Goal: Task Accomplishment & Management: Manage account settings

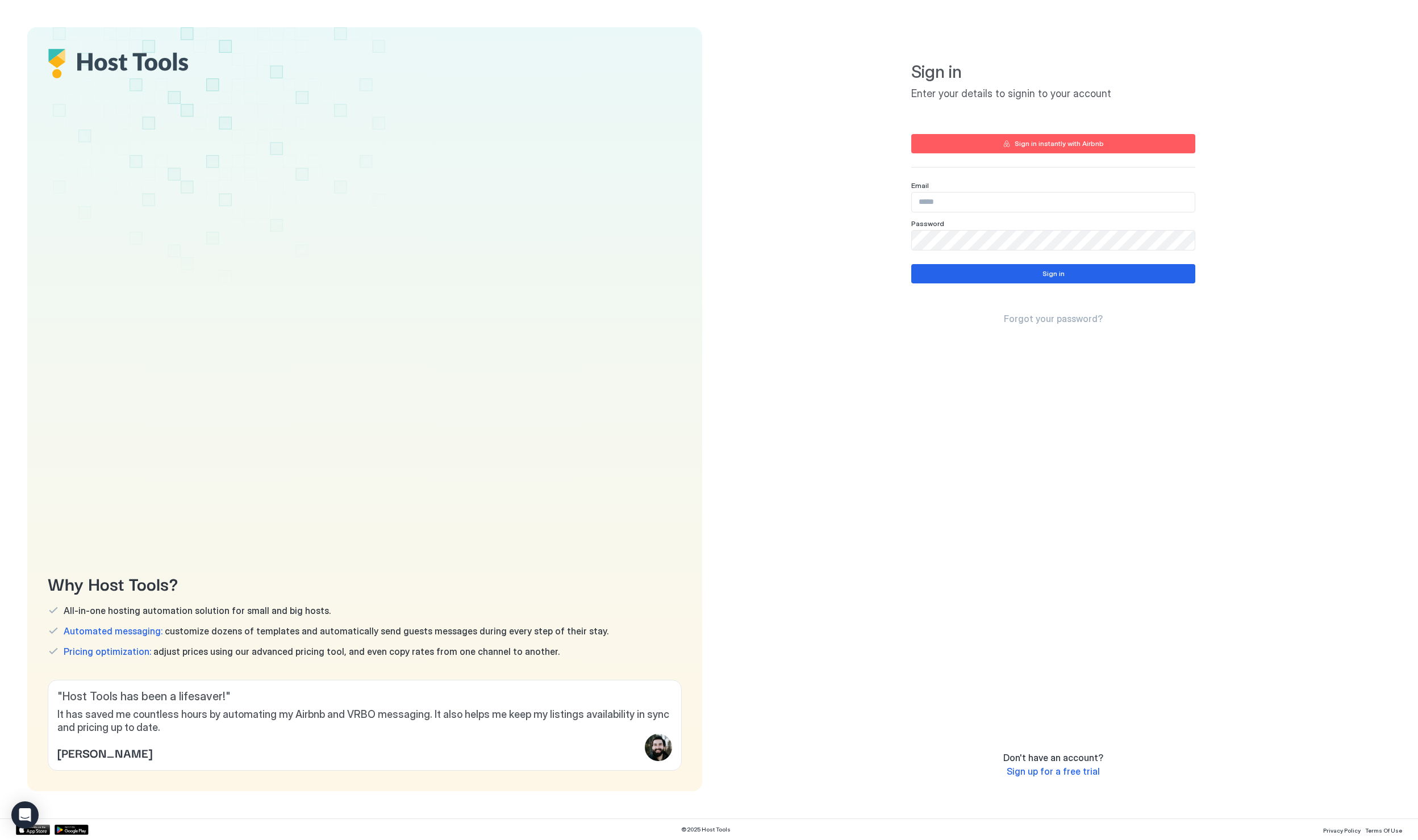
click at [1065, 146] on div "Sign in instantly with Airbnb" at bounding box center [1060, 143] width 89 height 10
click at [953, 201] on input "Input Field" at bounding box center [1054, 202] width 283 height 19
type input "**********"
click at [1107, 277] on button "Sign in" at bounding box center [1054, 274] width 284 height 19
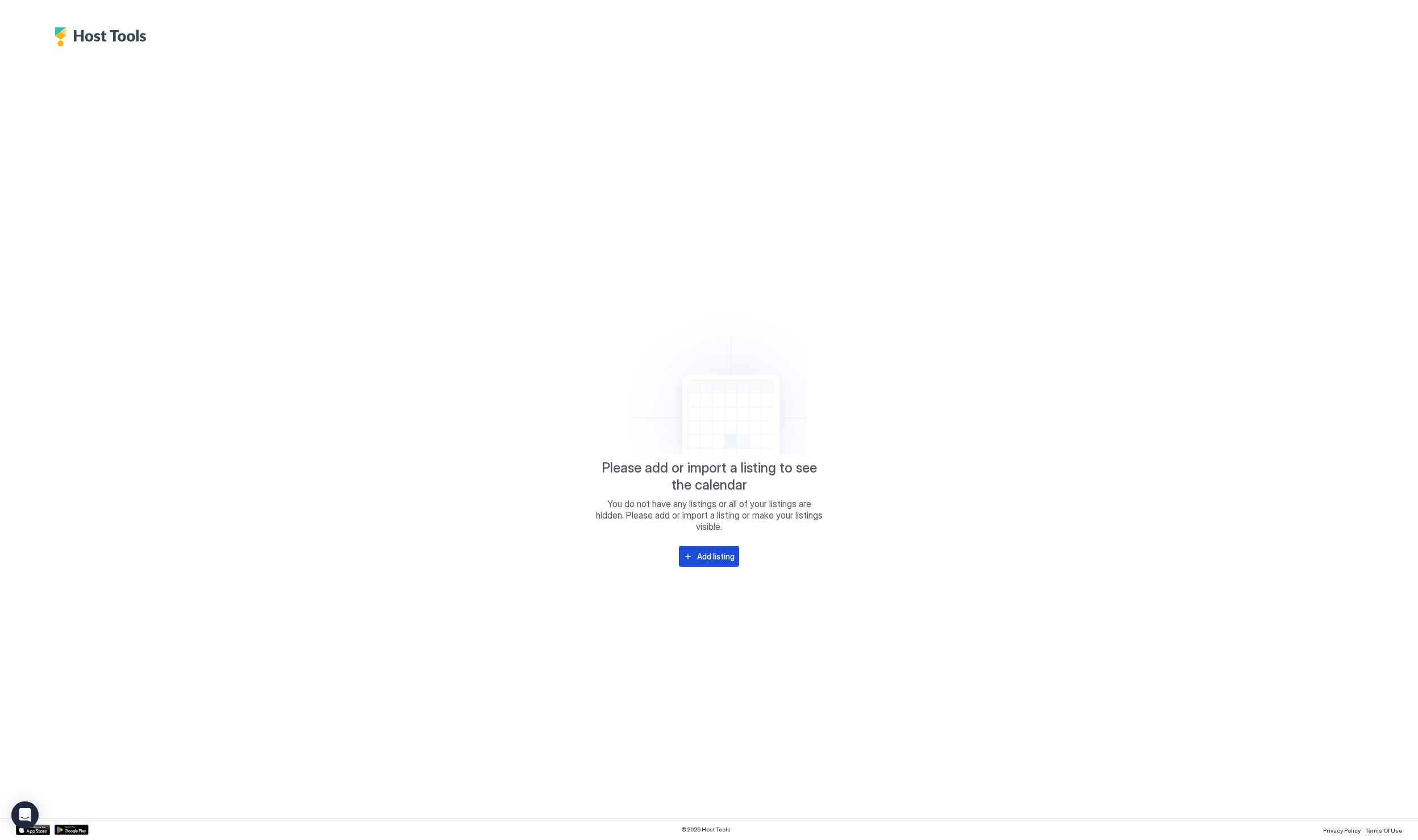
click at [711, 555] on div "Add listing" at bounding box center [716, 557] width 37 height 12
click at [701, 551] on div "Add listing" at bounding box center [716, 557] width 37 height 12
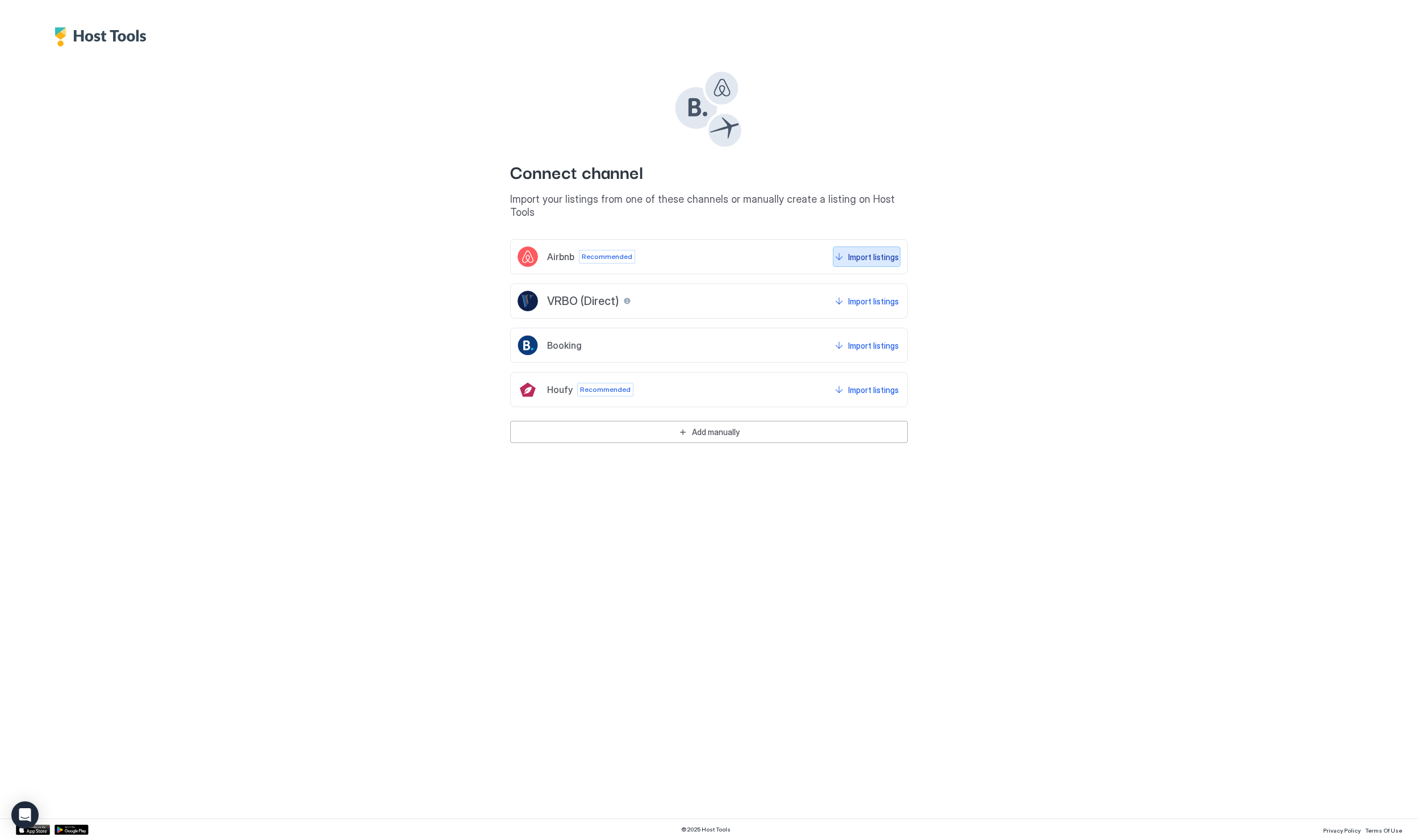
click at [874, 254] on div "Import listings" at bounding box center [874, 257] width 51 height 12
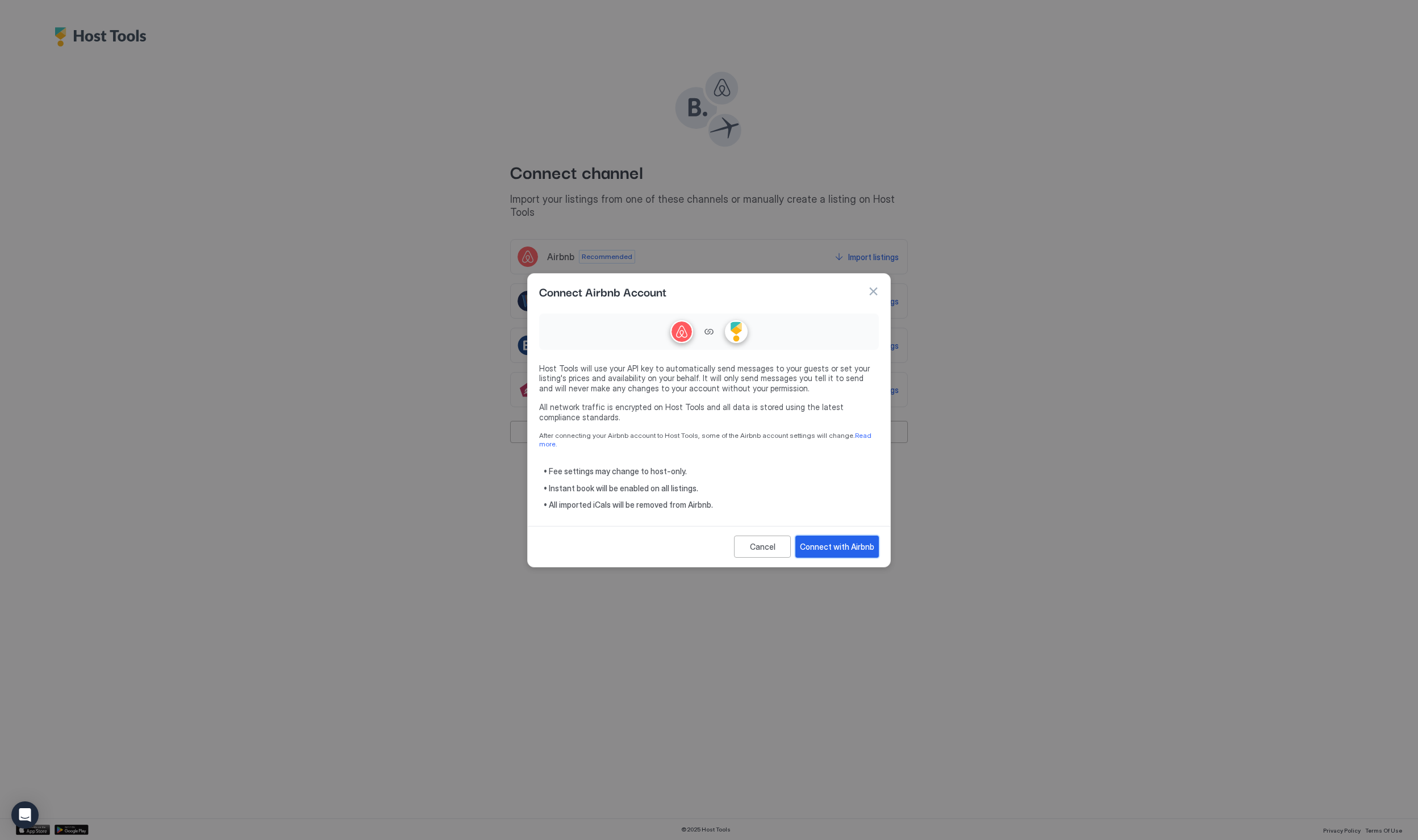
click at [858, 541] on div "Connect with Airbnb" at bounding box center [837, 547] width 74 height 12
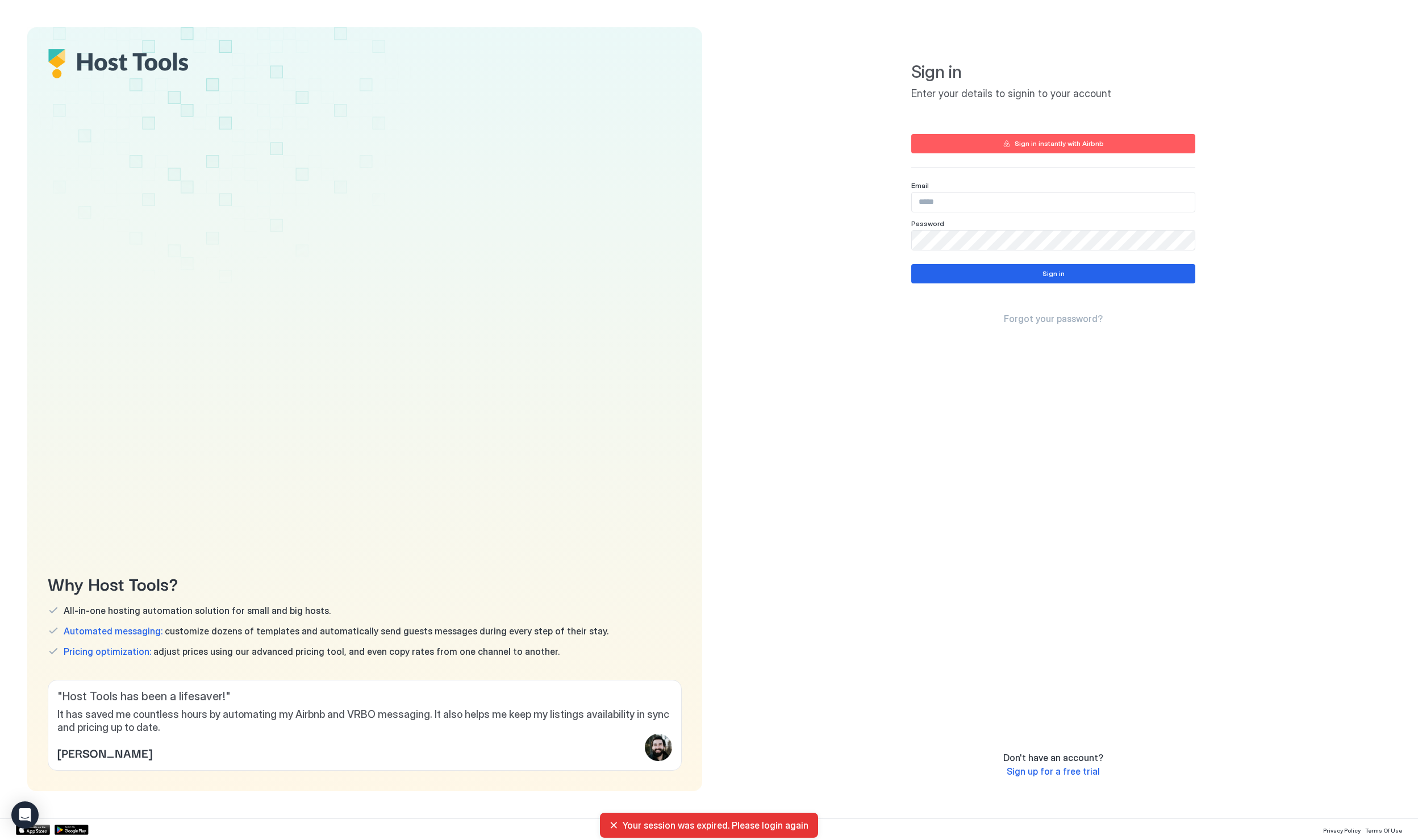
click at [613, 827] on div "Your session was expired. Please login again" at bounding box center [709, 825] width 200 height 11
click at [974, 199] on input "Input Field" at bounding box center [1054, 202] width 283 height 19
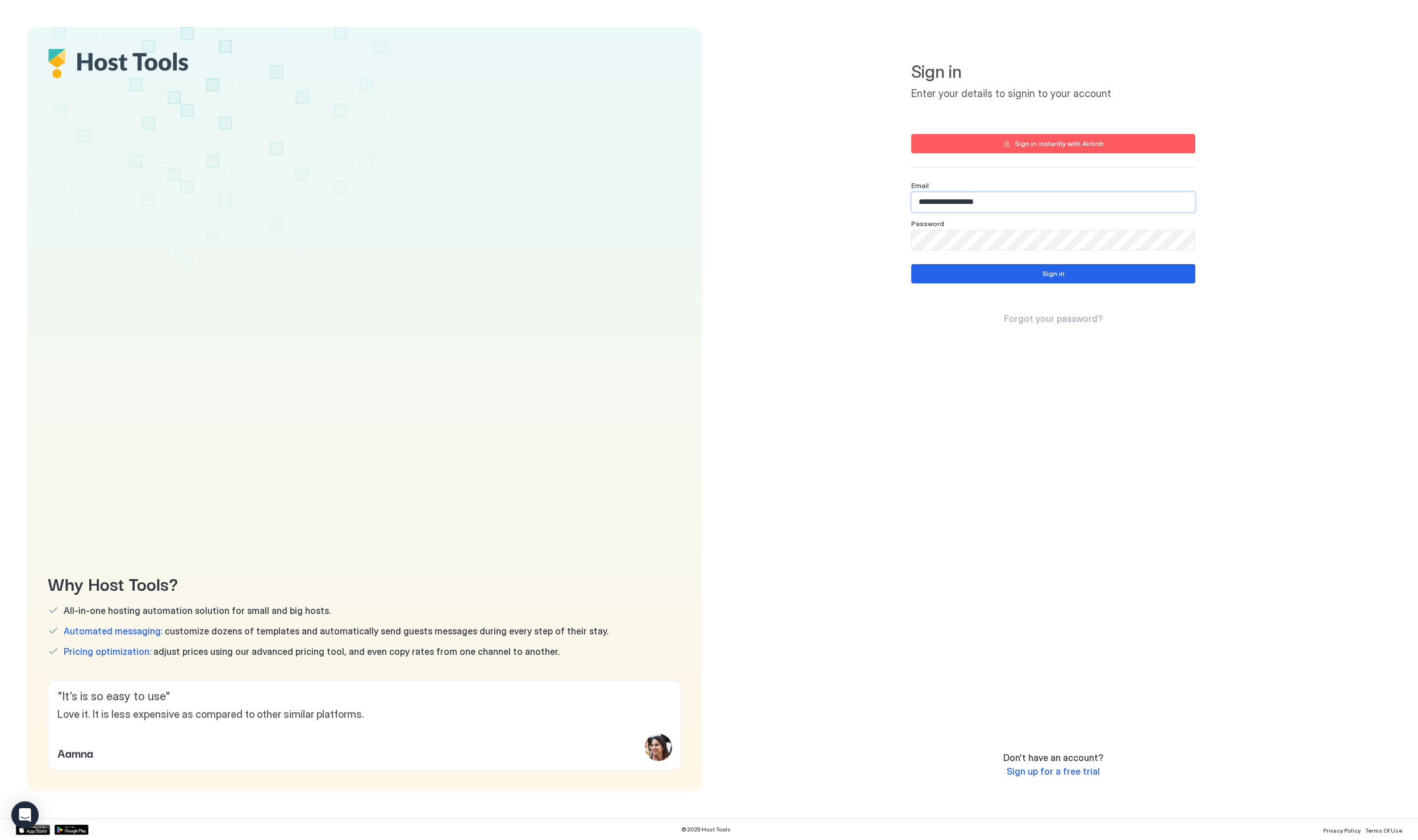
type input "**********"
click at [1048, 274] on div "Sign in" at bounding box center [1054, 274] width 22 height 10
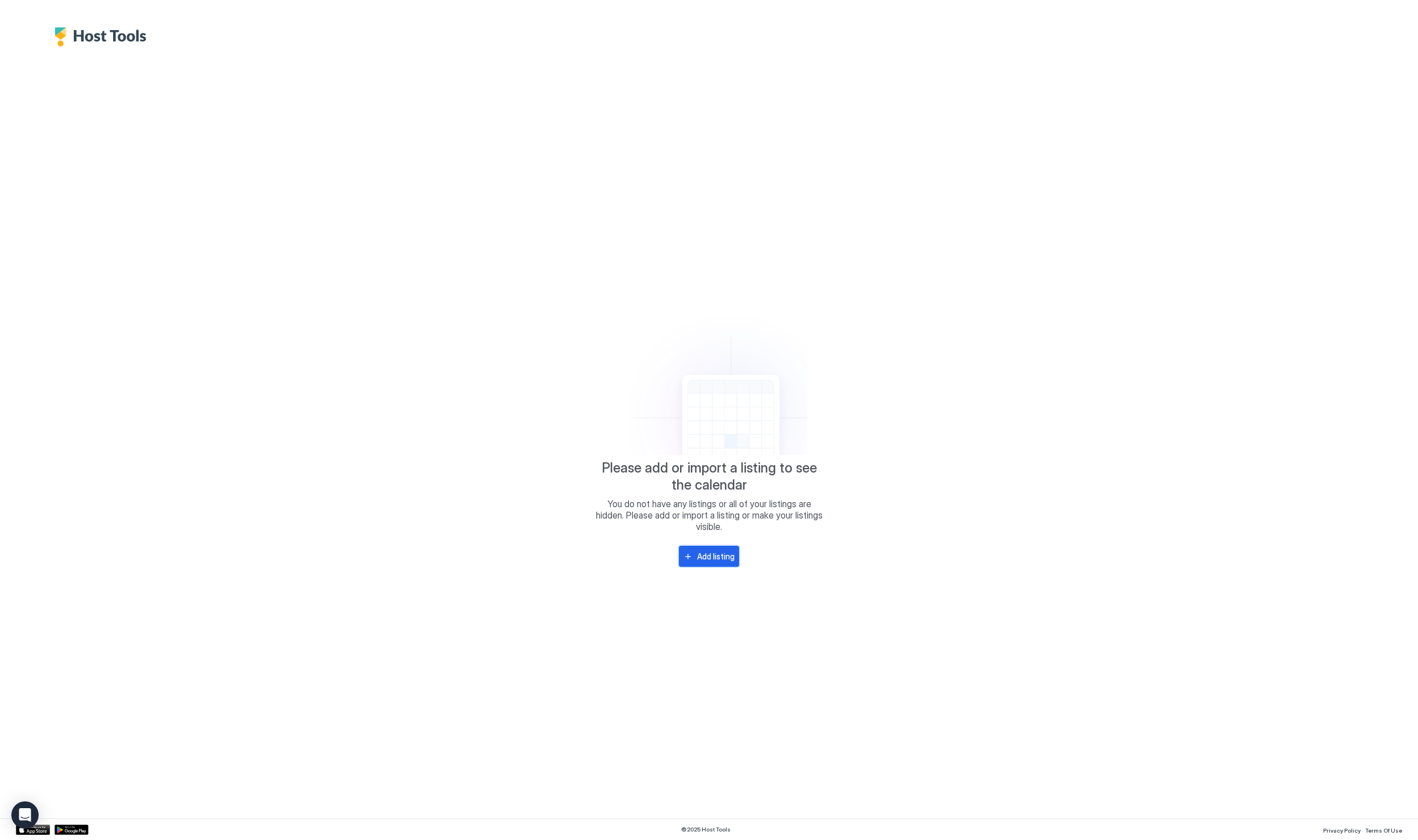
click at [707, 553] on div "Add listing" at bounding box center [716, 557] width 37 height 12
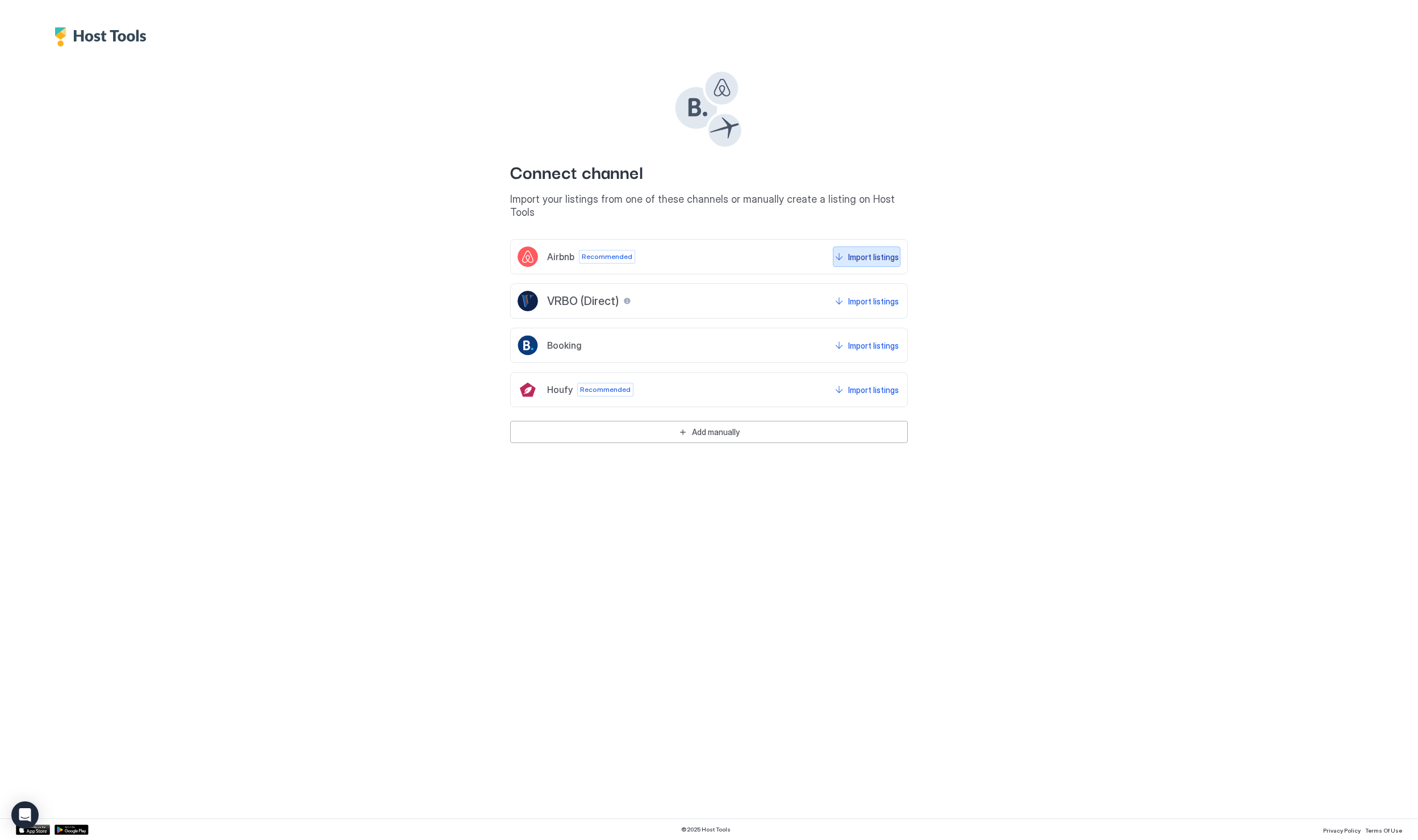
click at [876, 263] on button "Import listings" at bounding box center [866, 257] width 68 height 21
